Goal: Task Accomplishment & Management: Complete application form

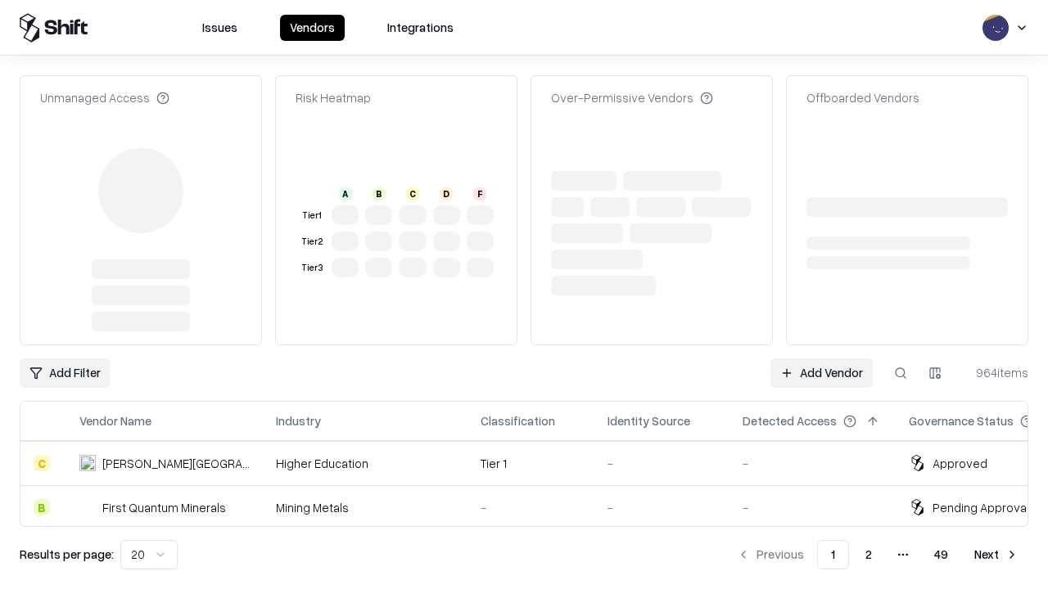
click at [821, 358] on link "Add Vendor" at bounding box center [821, 372] width 102 height 29
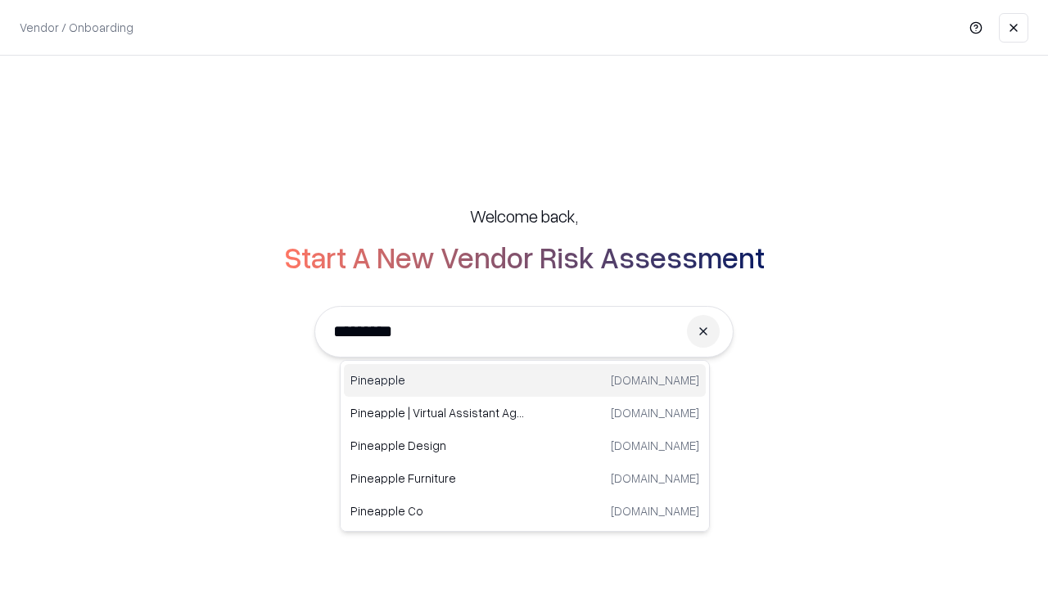
click at [525, 381] on div "Pineapple pineappleenergy.com" at bounding box center [525, 380] width 362 height 33
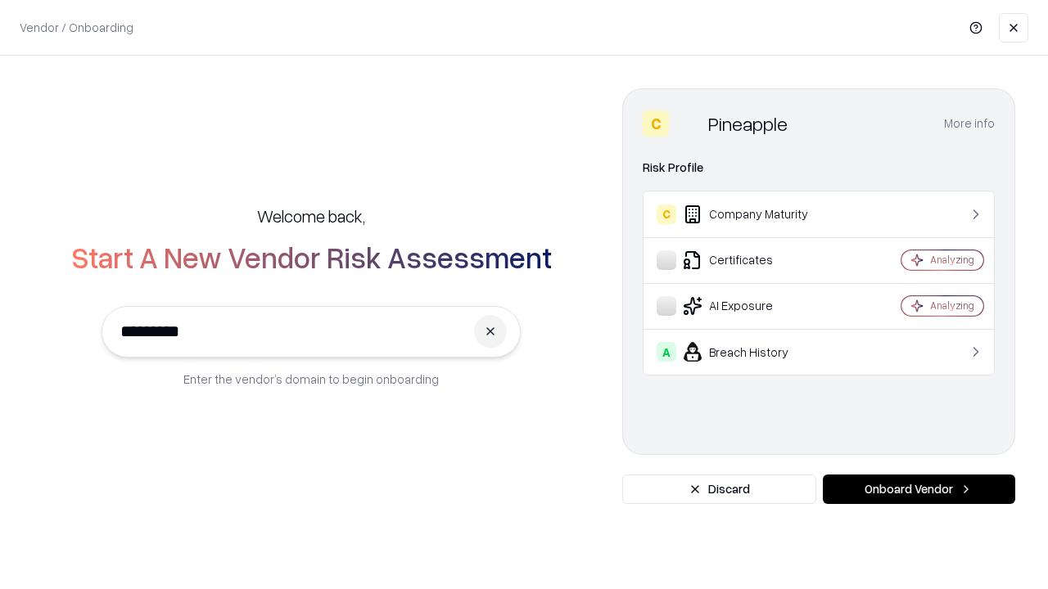
type input "*********"
click at [918, 489] on button "Onboard Vendor" at bounding box center [919, 489] width 192 height 29
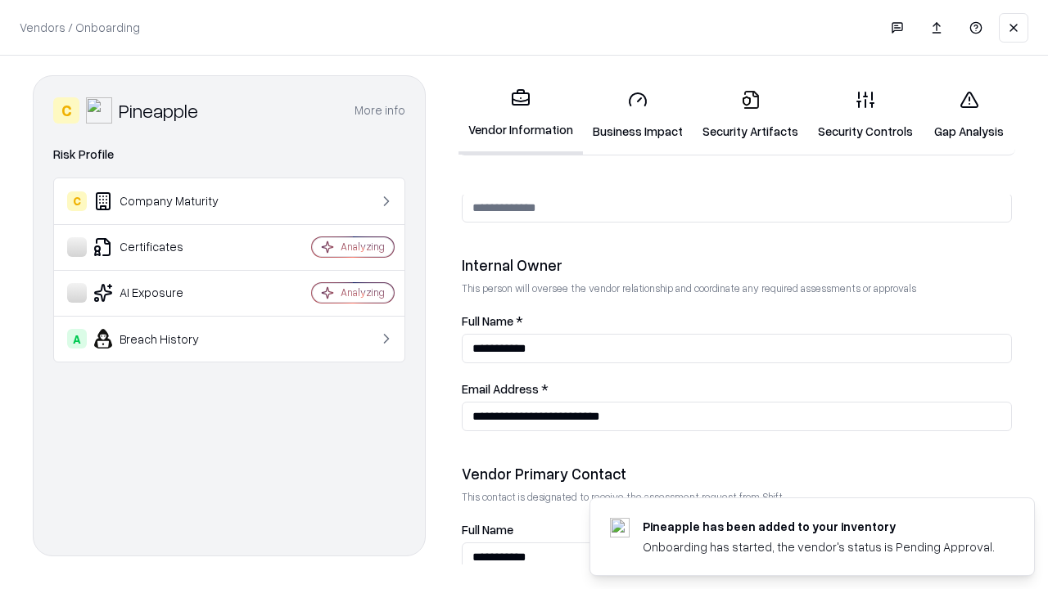
scroll to position [848, 0]
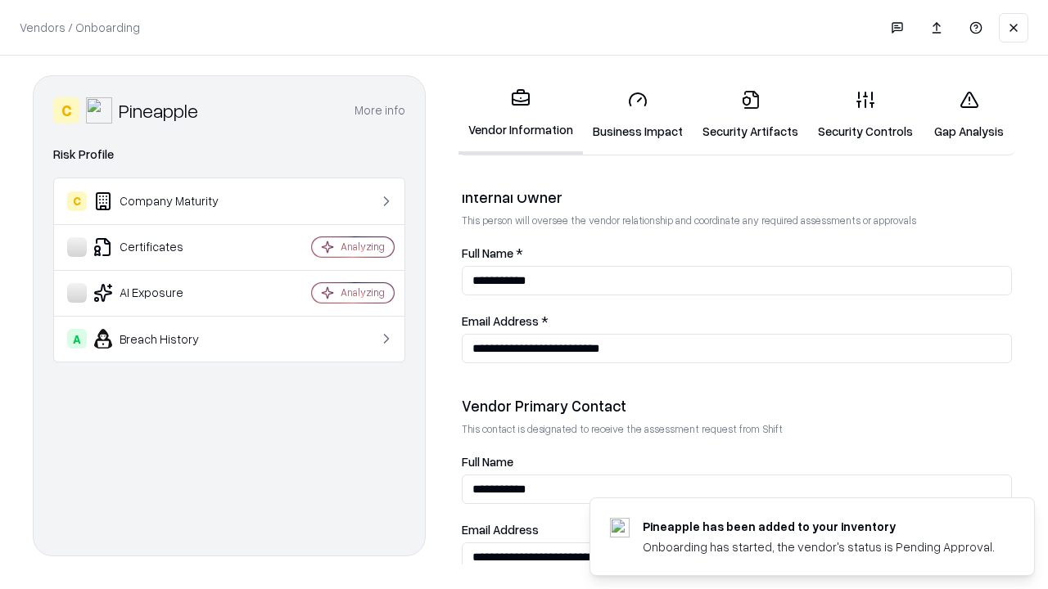
click at [750, 115] on link "Security Artifacts" at bounding box center [749, 115] width 115 height 76
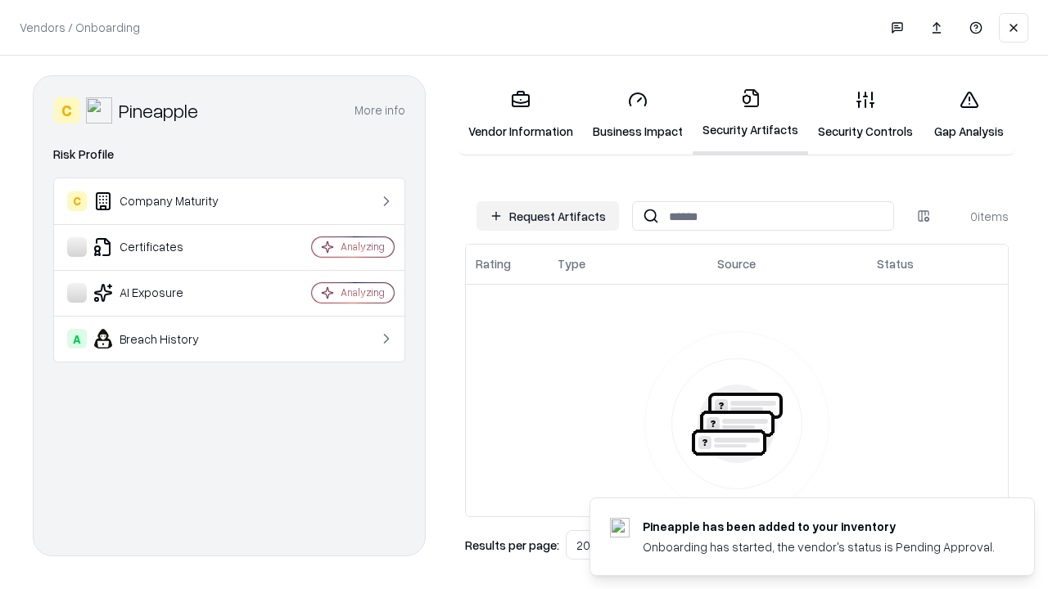
click at [548, 216] on button "Request Artifacts" at bounding box center [547, 215] width 142 height 29
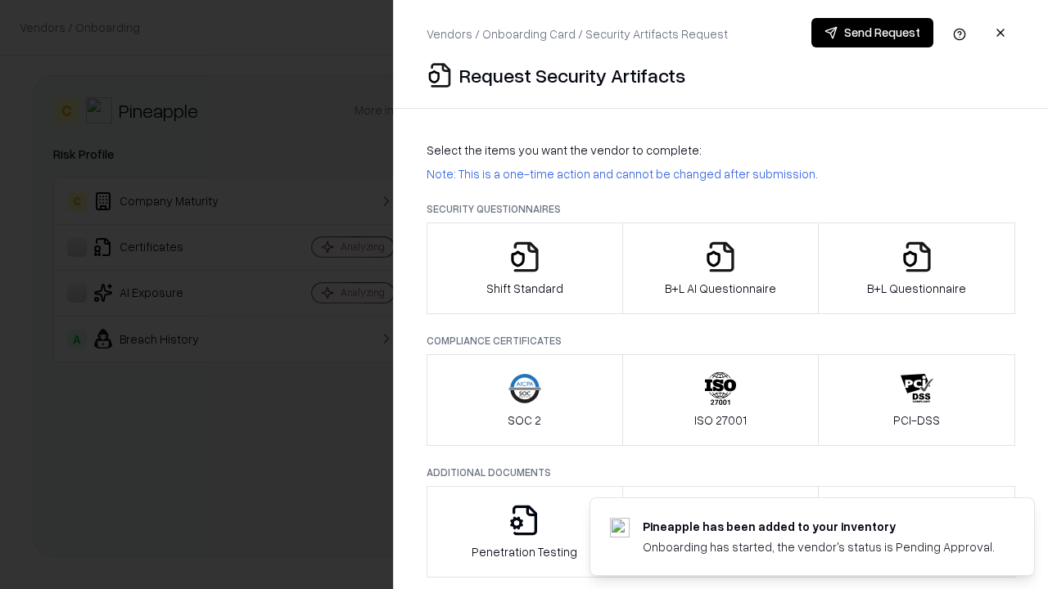
click at [916, 268] on icon "button" at bounding box center [916, 257] width 33 height 33
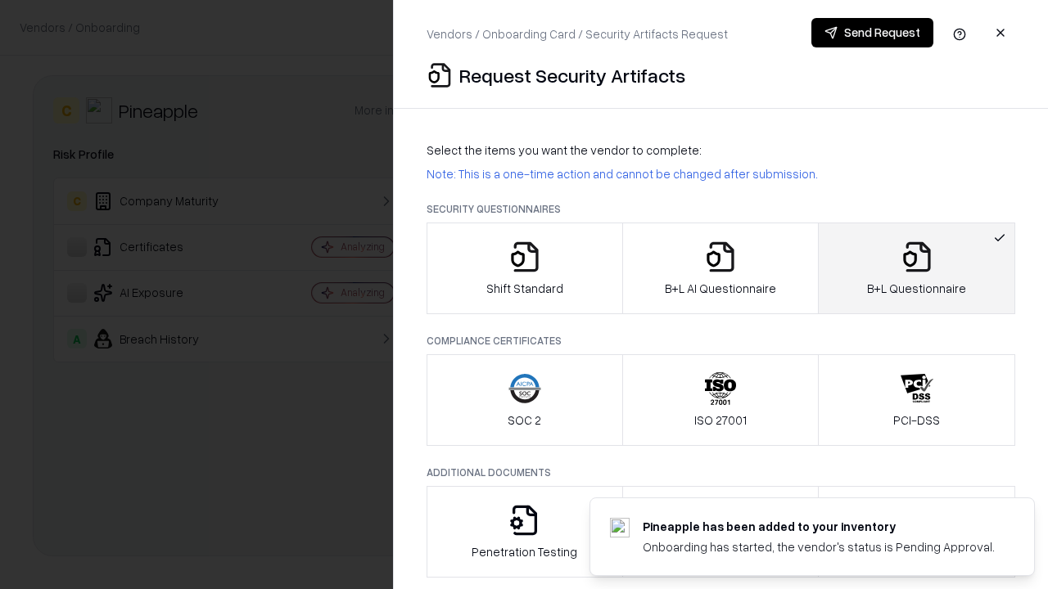
click at [719, 268] on icon "button" at bounding box center [720, 257] width 33 height 33
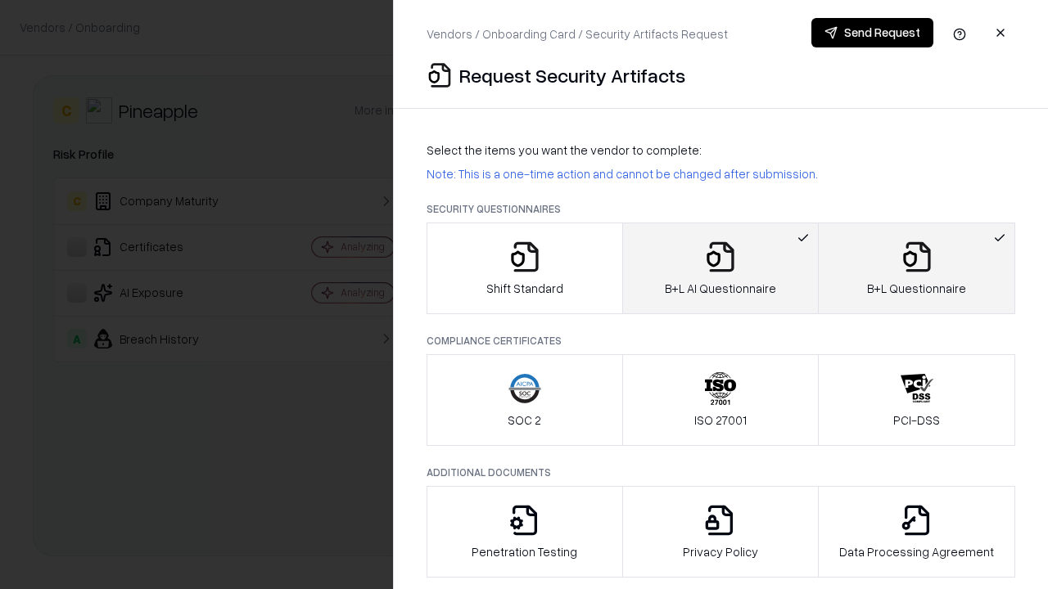
click at [872, 33] on button "Send Request" at bounding box center [872, 32] width 122 height 29
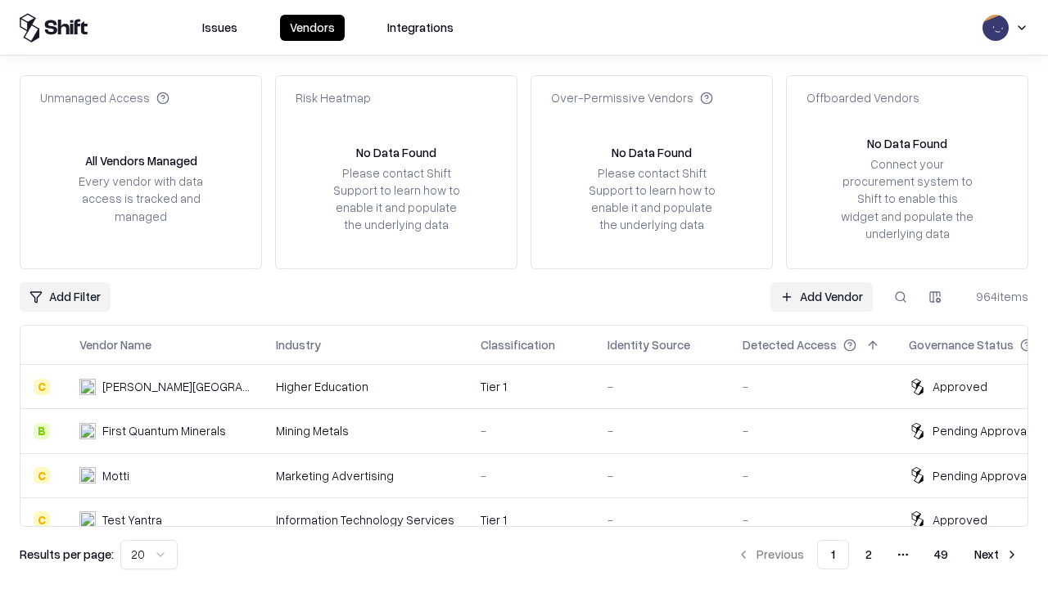
click at [900, 296] on button at bounding box center [900, 296] width 29 height 29
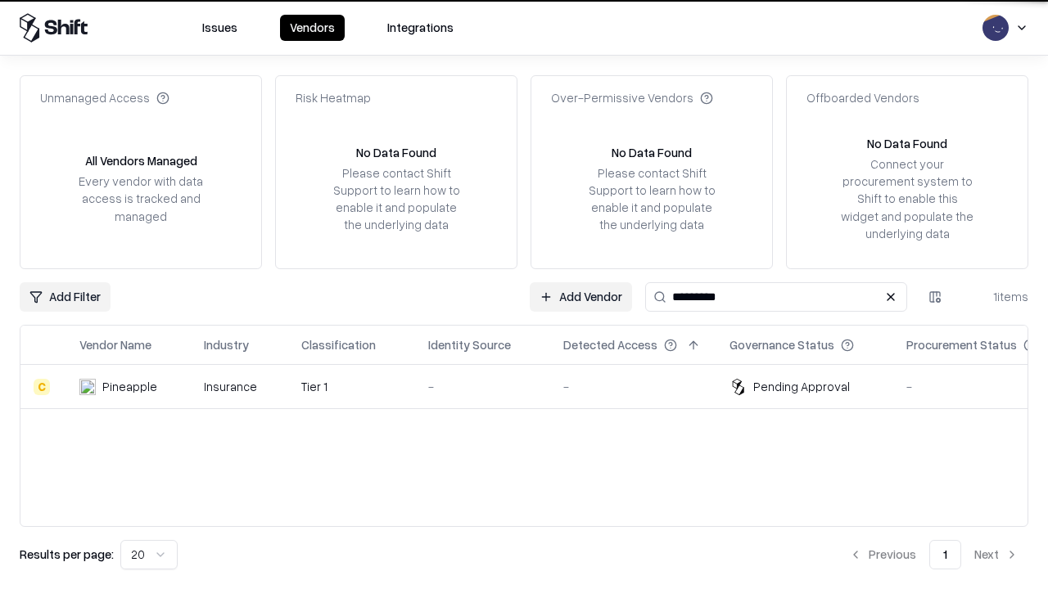
type input "*********"
click at [534, 386] on div "-" at bounding box center [482, 386] width 109 height 17
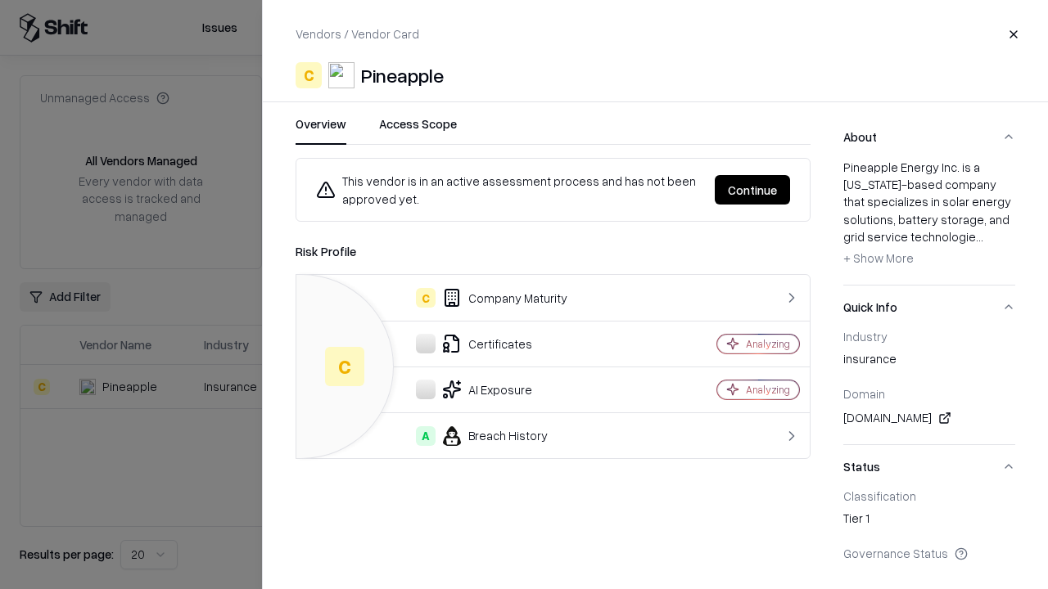
click at [752, 190] on button "Continue" at bounding box center [751, 189] width 75 height 29
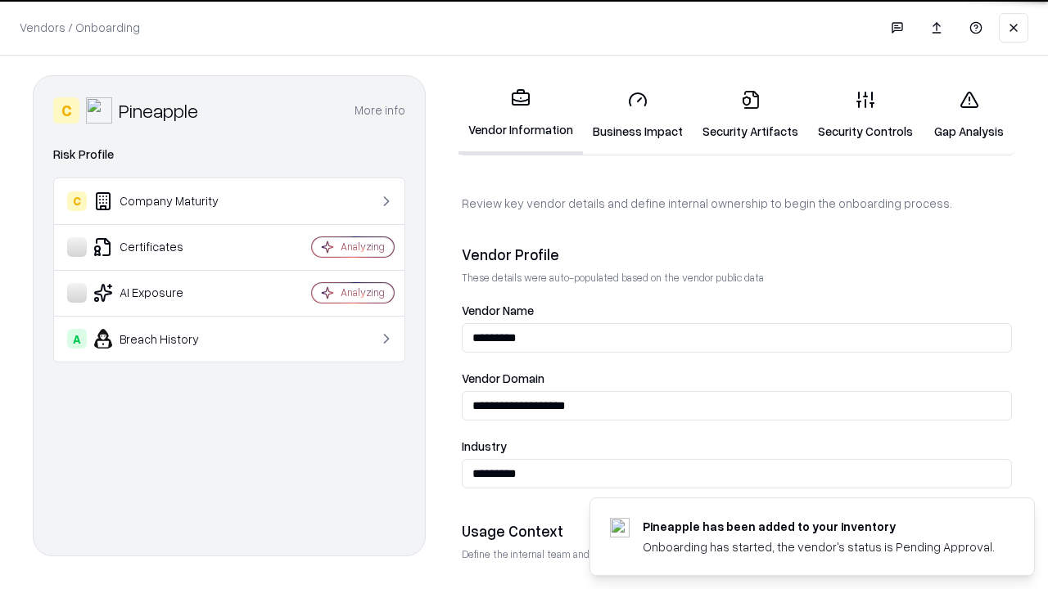
click at [750, 115] on link "Security Artifacts" at bounding box center [749, 115] width 115 height 76
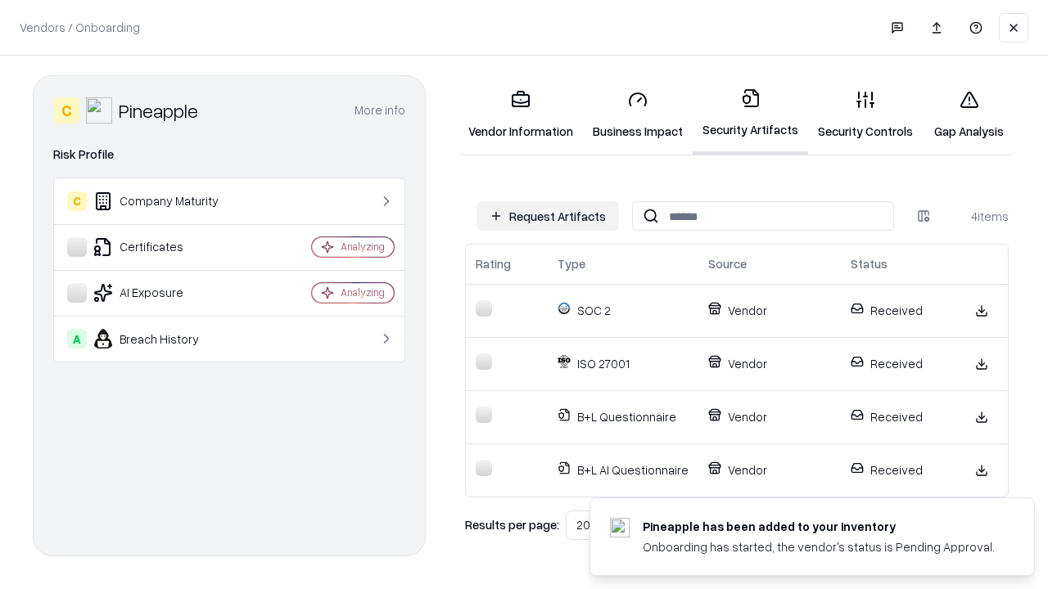
click at [968, 115] on link "Gap Analysis" at bounding box center [968, 115] width 92 height 76
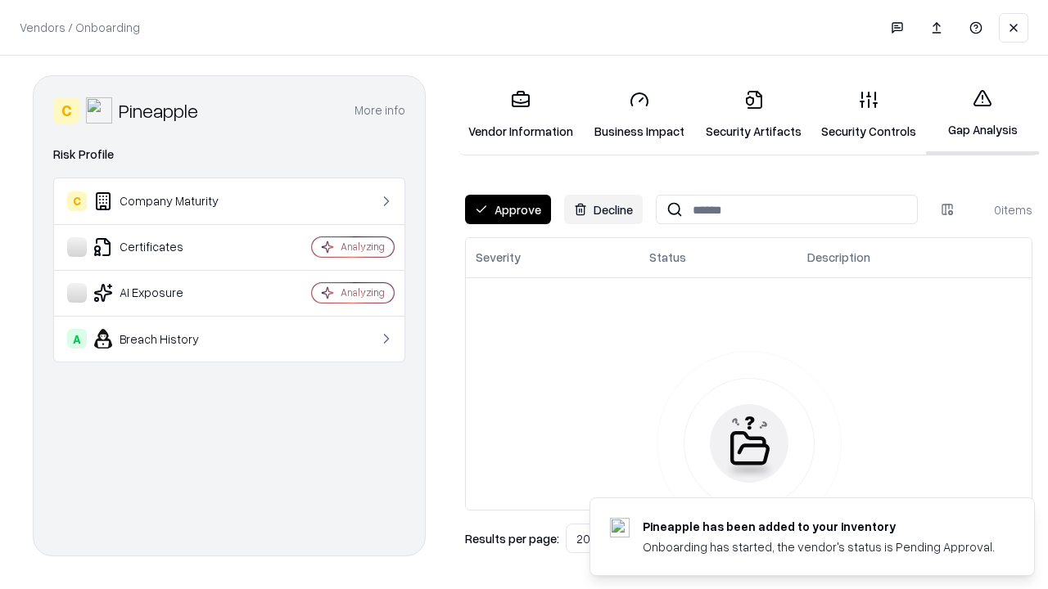
click at [507, 210] on button "Approve" at bounding box center [508, 209] width 86 height 29
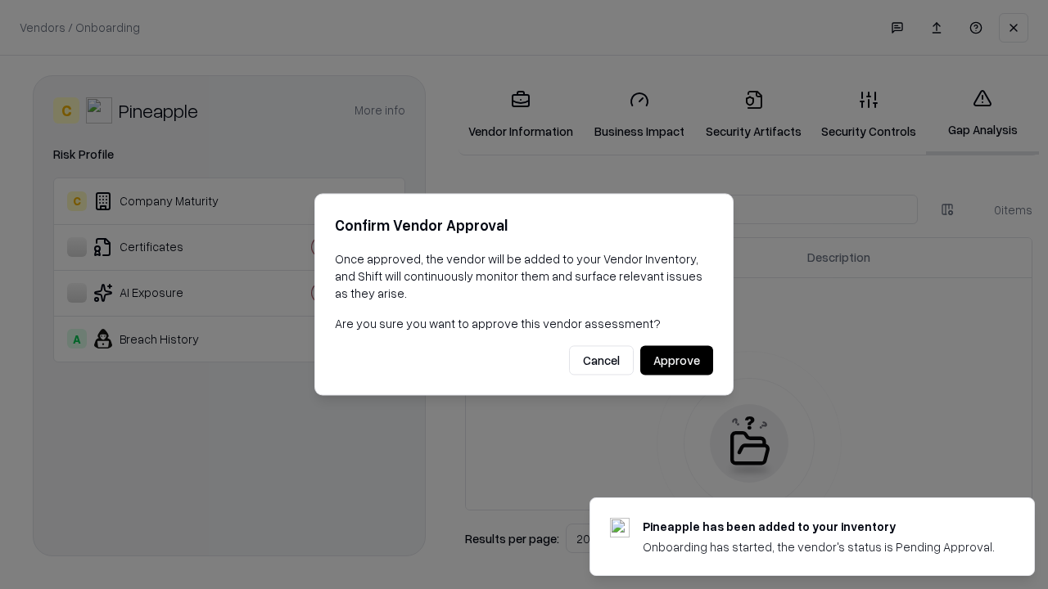
click at [676, 360] on button "Approve" at bounding box center [676, 360] width 73 height 29
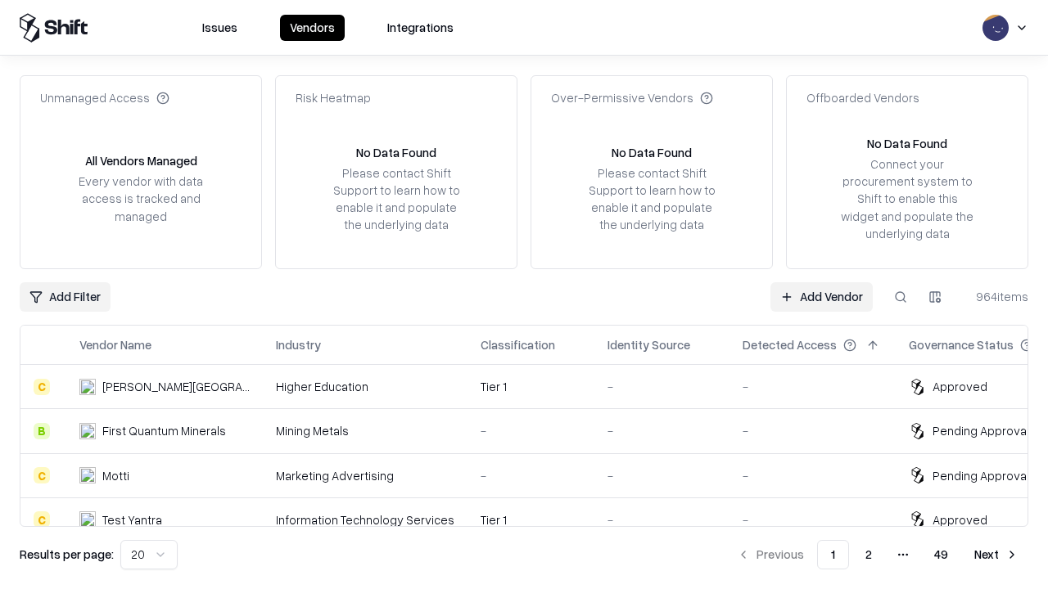
type input "*********"
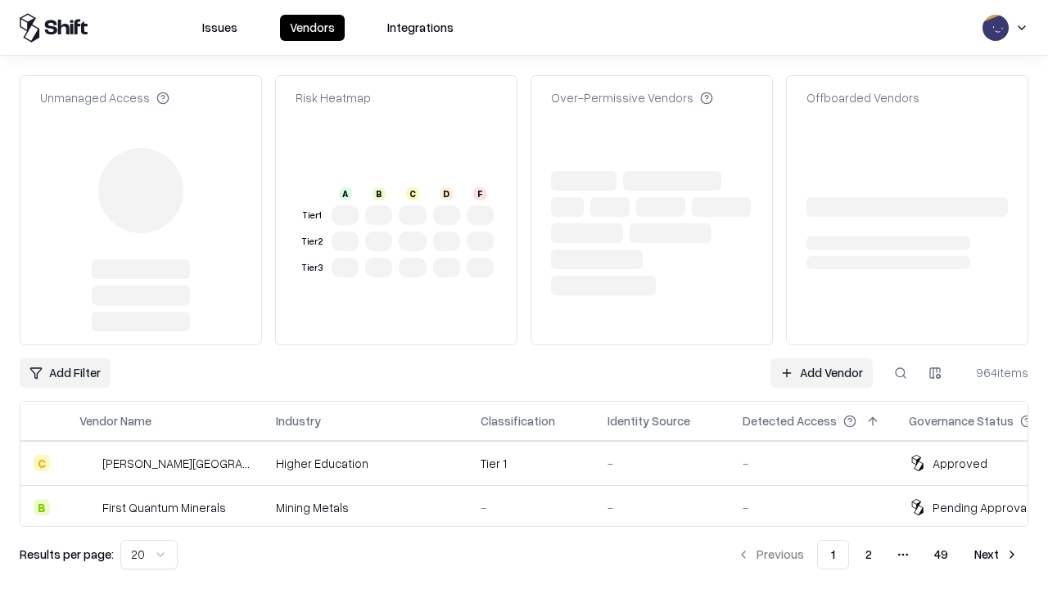
click at [821, 358] on link "Add Vendor" at bounding box center [821, 372] width 102 height 29
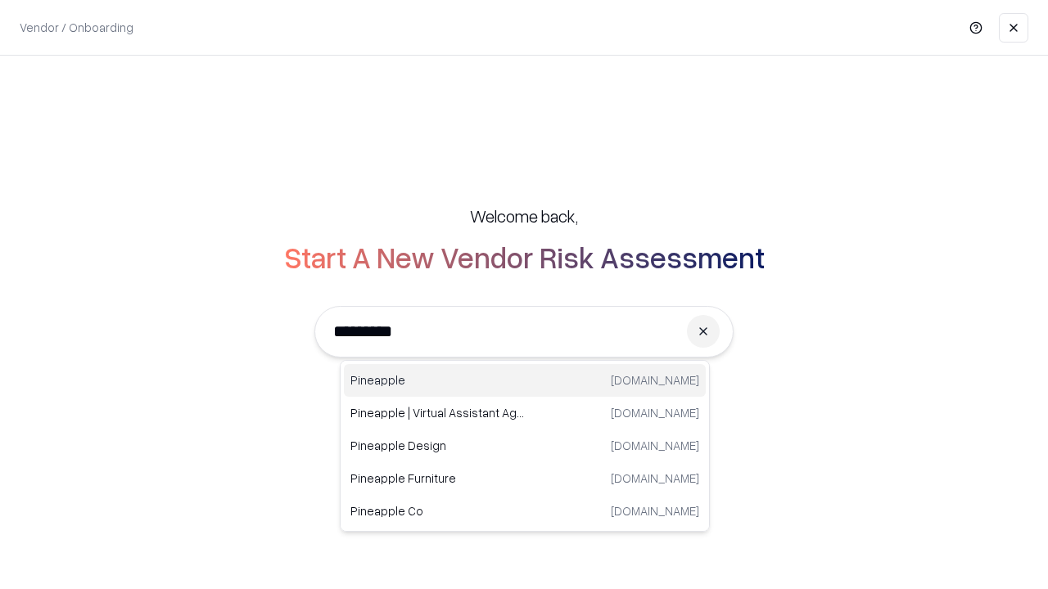
click at [525, 381] on div "Pineapple [DOMAIN_NAME]" at bounding box center [525, 380] width 362 height 33
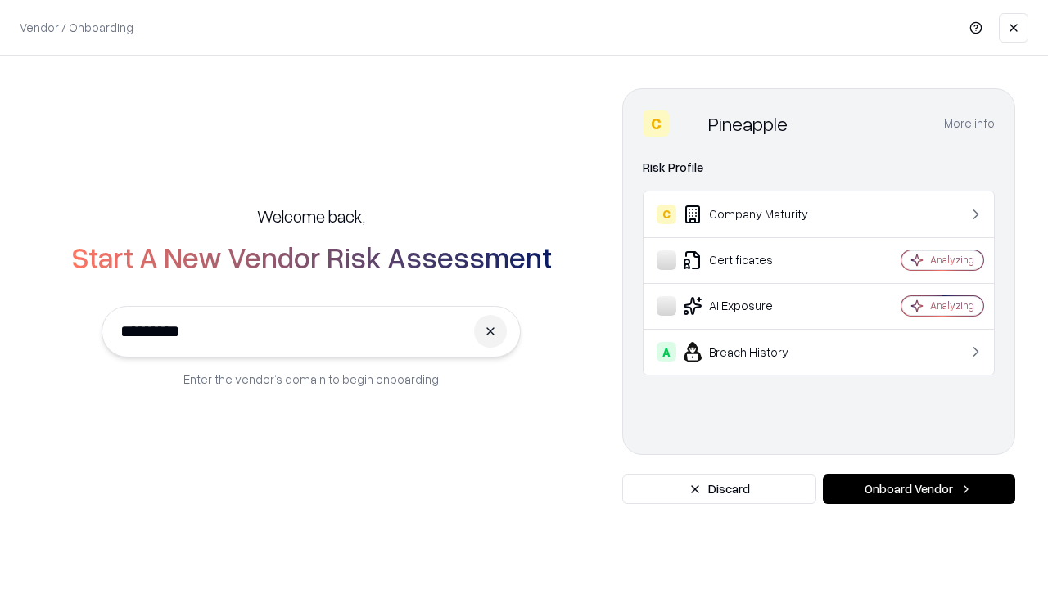
type input "*********"
click at [918, 489] on button "Onboard Vendor" at bounding box center [919, 489] width 192 height 29
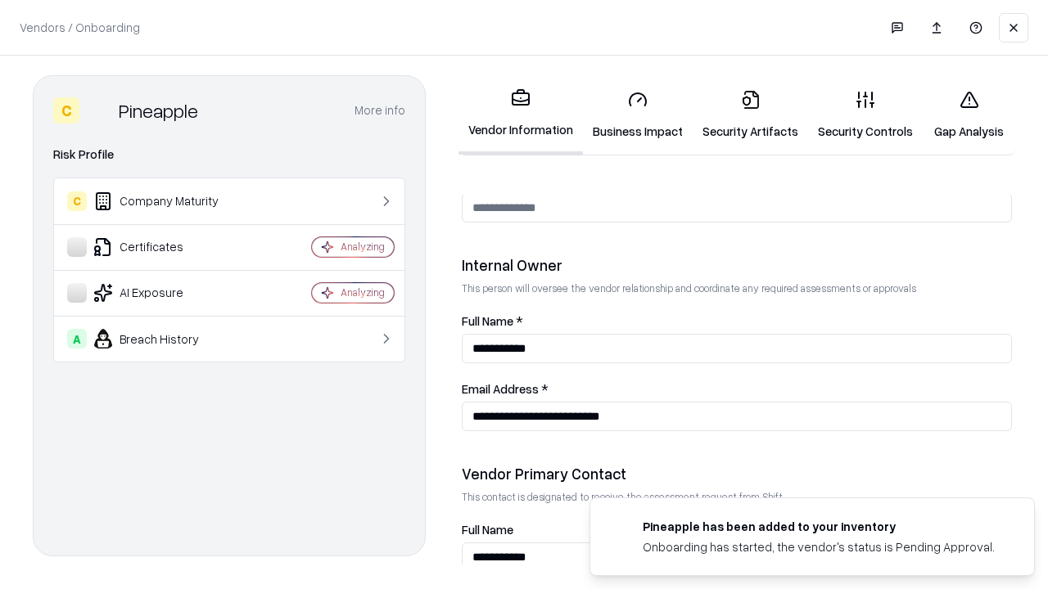
scroll to position [848, 0]
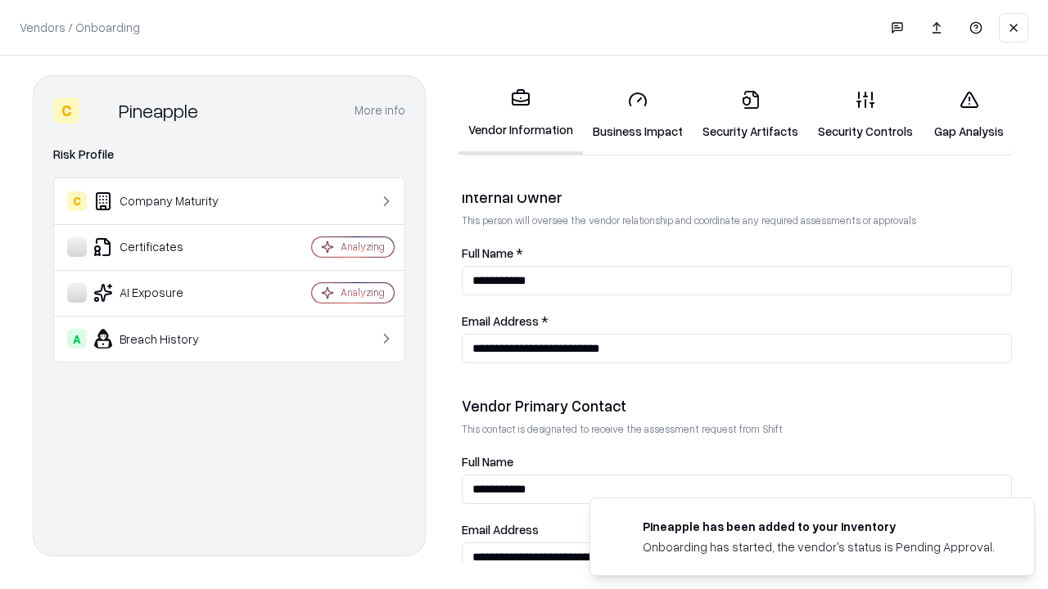
click at [968, 115] on link "Gap Analysis" at bounding box center [968, 115] width 92 height 76
